Goal: Transaction & Acquisition: Purchase product/service

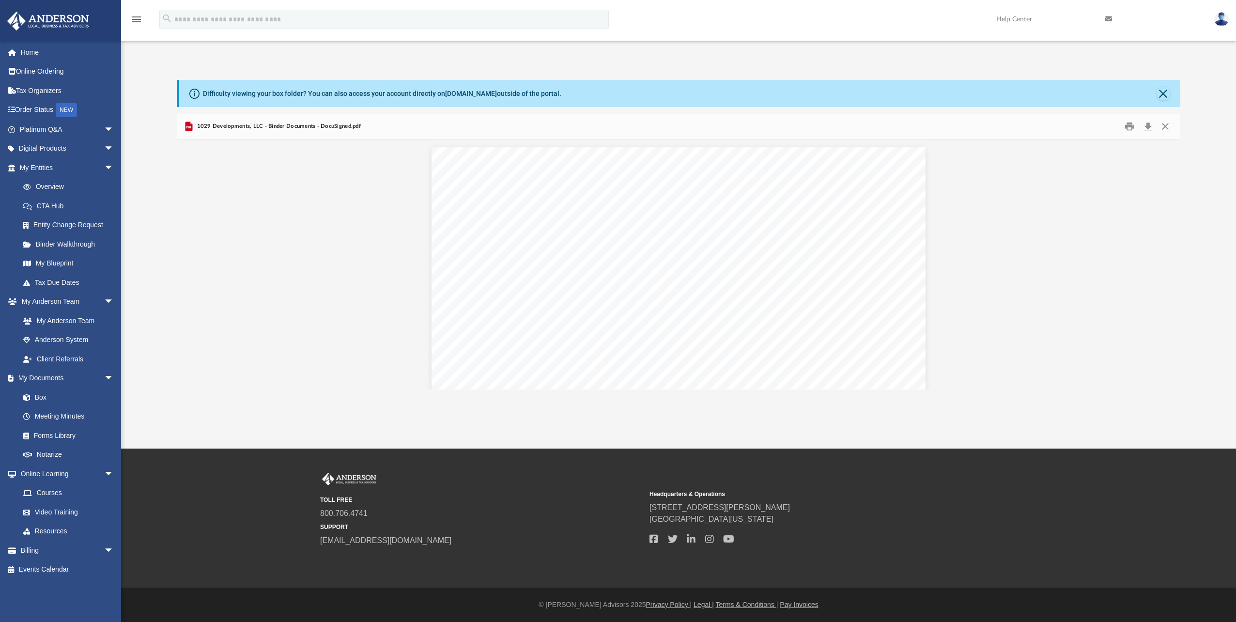
scroll to position [654, 0]
click at [33, 549] on link "Billing arrow_drop_down" at bounding box center [68, 550] width 122 height 19
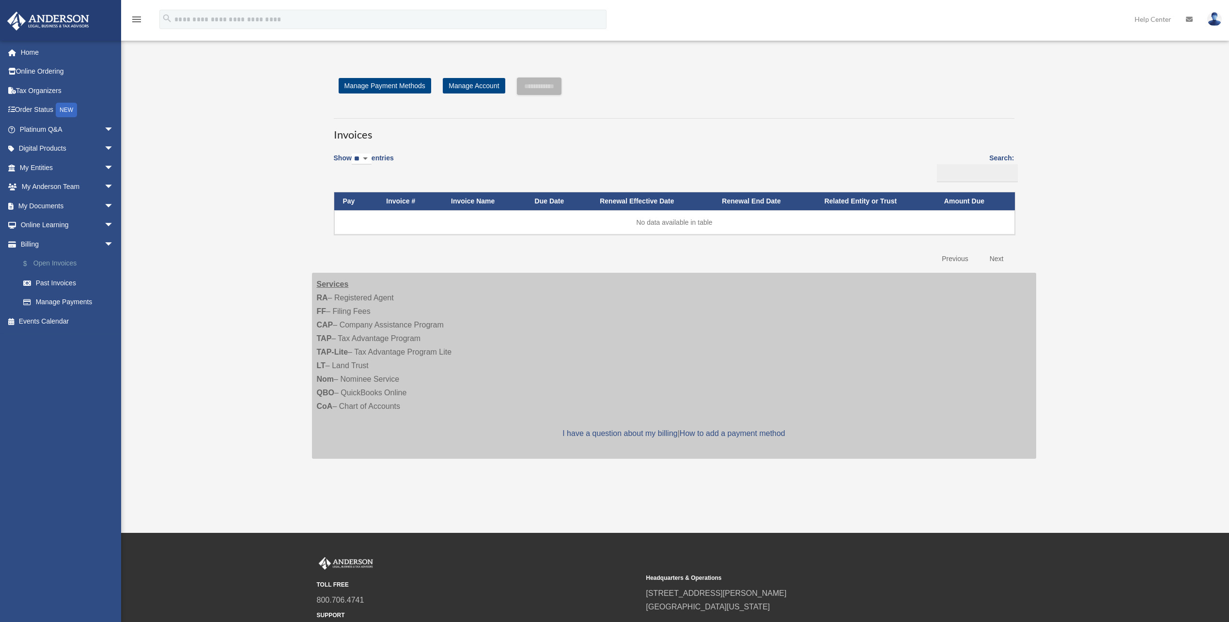
click at [50, 263] on link "$ Open Invoices" at bounding box center [71, 264] width 115 height 20
click at [64, 297] on link "Manage Payments" at bounding box center [71, 302] width 115 height 19
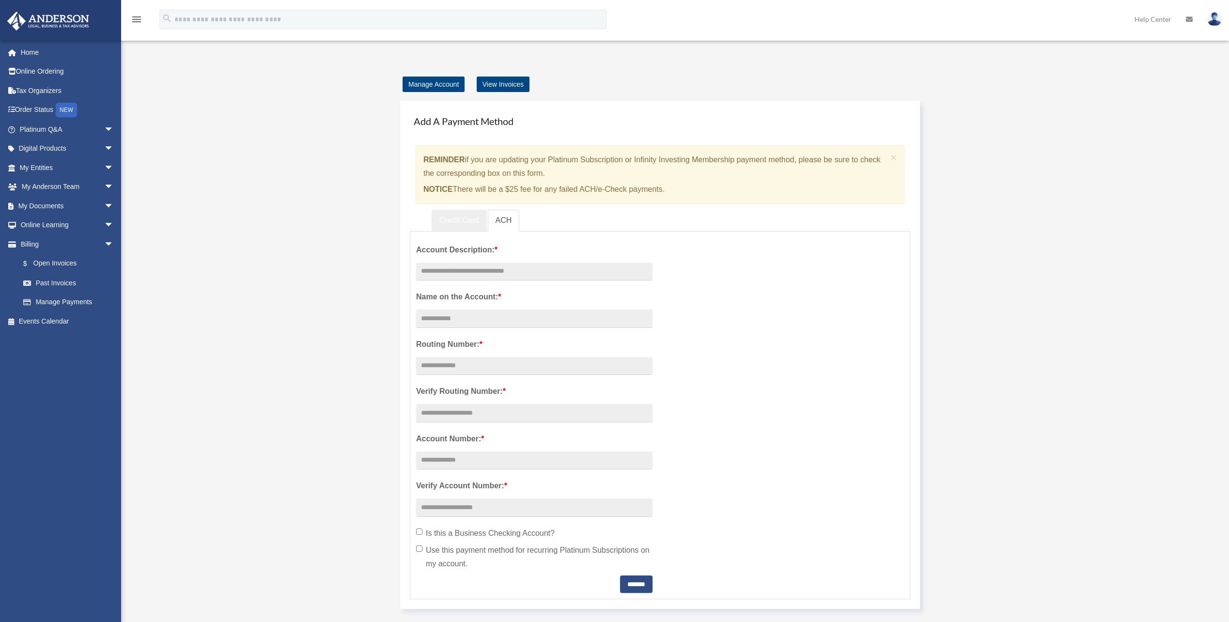
click at [456, 219] on link "Credit Card" at bounding box center [459, 221] width 55 height 22
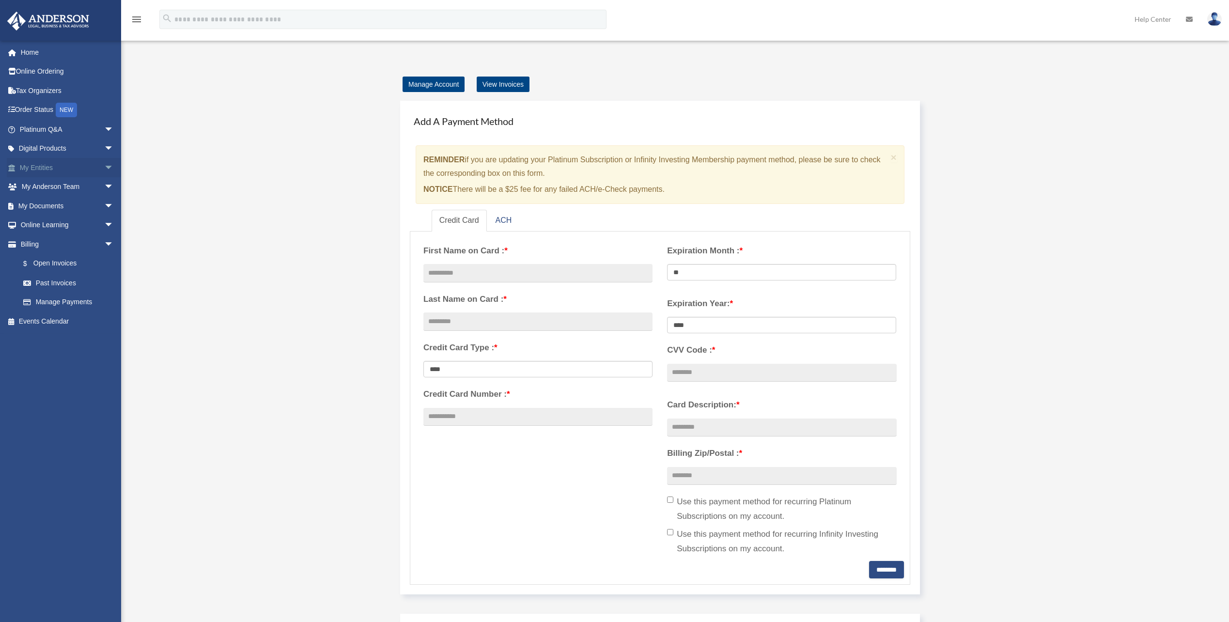
drag, startPoint x: 41, startPoint y: 167, endPoint x: 64, endPoint y: 167, distance: 22.8
click at [41, 167] on link "My Entities arrow_drop_down" at bounding box center [68, 167] width 122 height 19
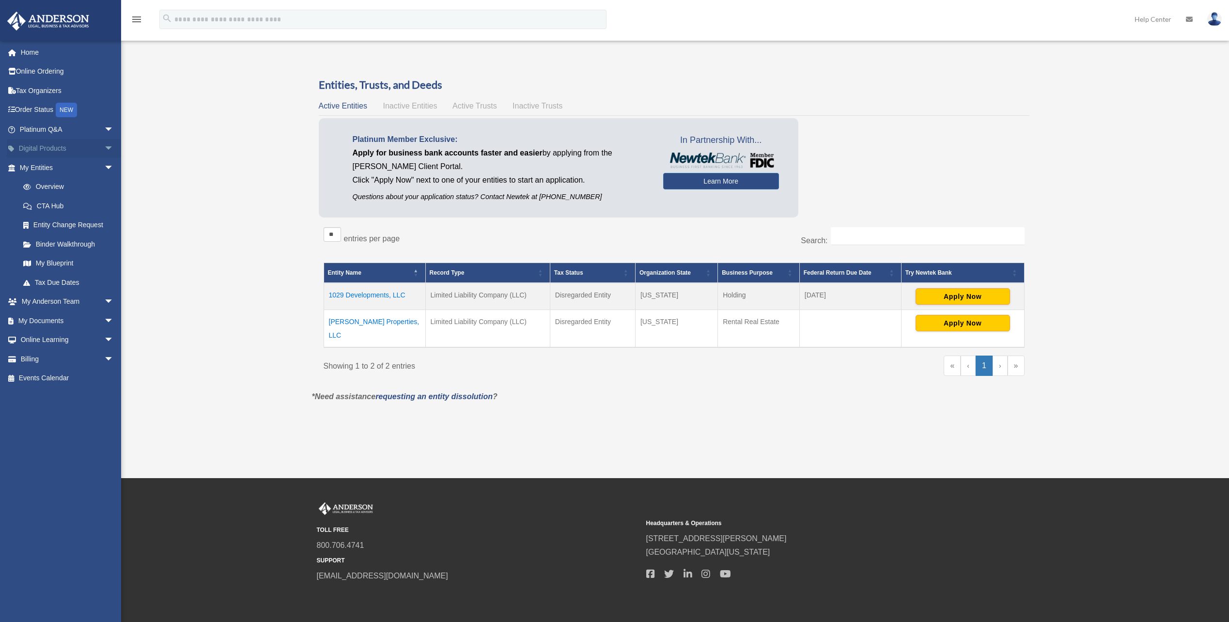
click at [104, 147] on span "arrow_drop_down" at bounding box center [113, 149] width 19 height 20
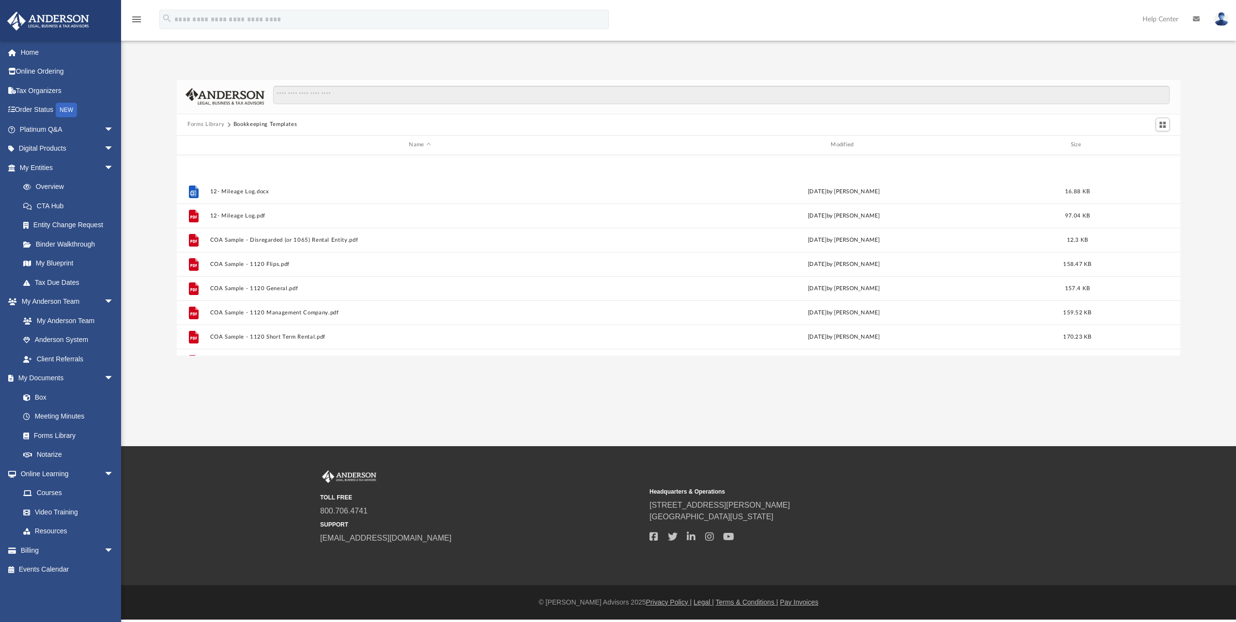
scroll to position [213, 997]
